Goal: Information Seeking & Learning: Learn about a topic

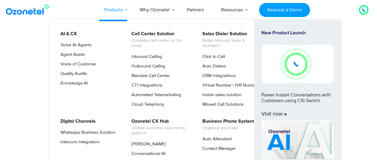
click at [118, 7] on link "Products" at bounding box center [113, 10] width 35 height 20
click at [219, 57] on link "Click to Call" at bounding box center [211, 56] width 27 height 7
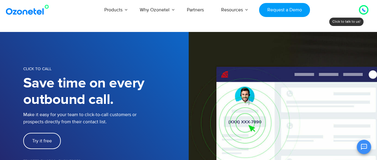
click at [44, 17] on div "Click to talk to us! Call in progress... [PHONE_NUMBER] Products AI & CX Voice …" at bounding box center [188, 10] width 377 height 20
